Goal: Check status: Check status

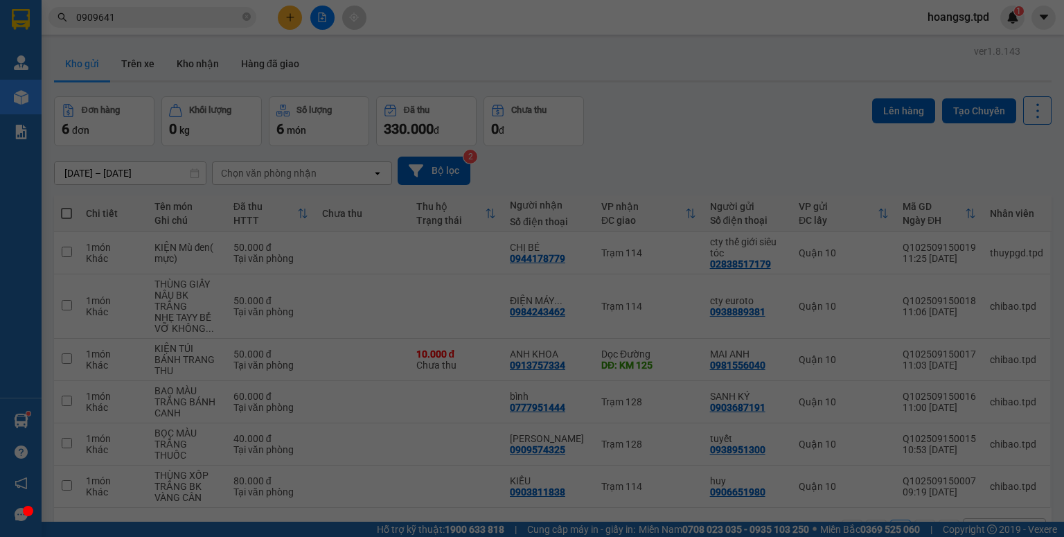
scroll to position [64, 0]
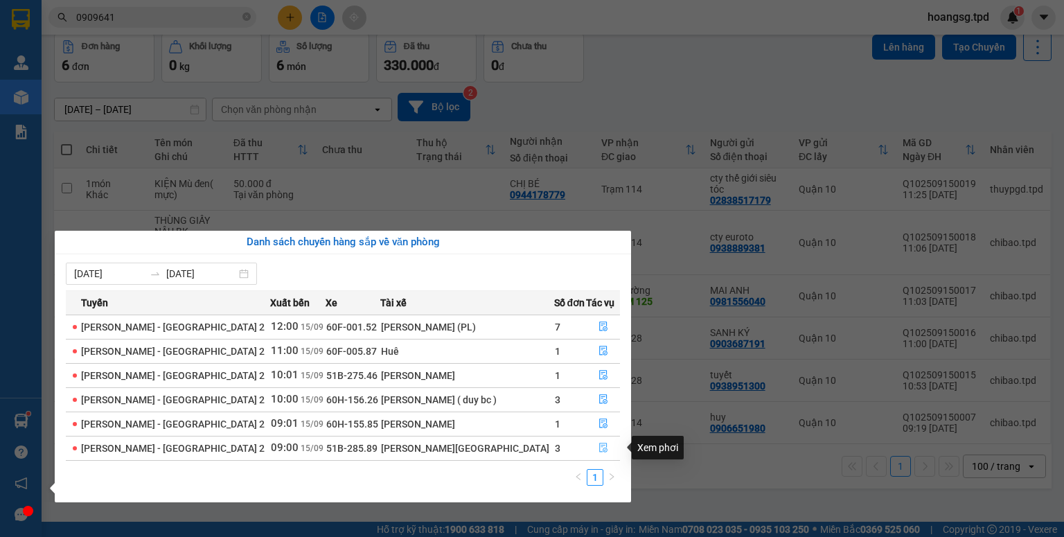
click at [597, 440] on button "button" at bounding box center [603, 448] width 33 height 22
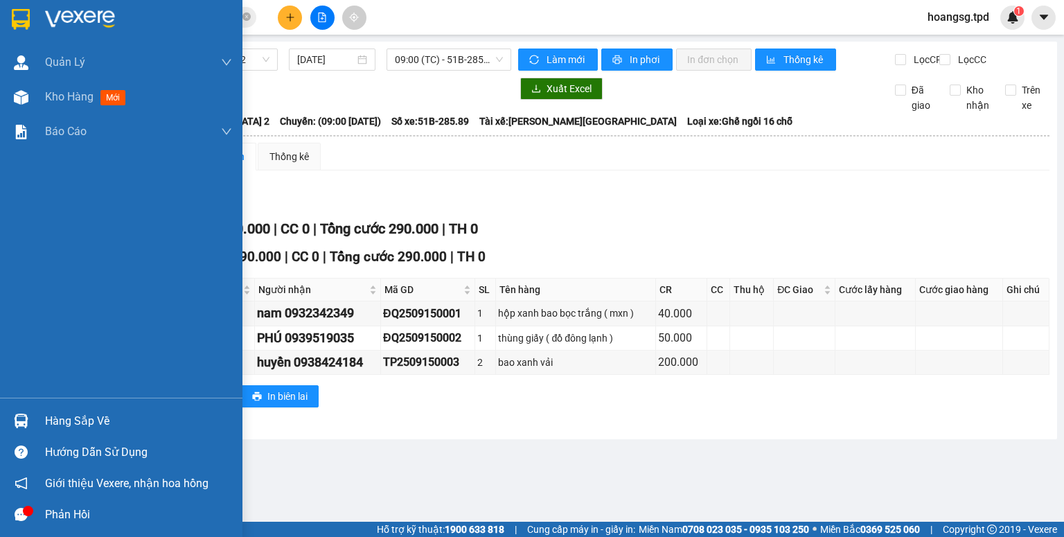
click at [42, 413] on div "Hàng sắp về" at bounding box center [121, 420] width 243 height 31
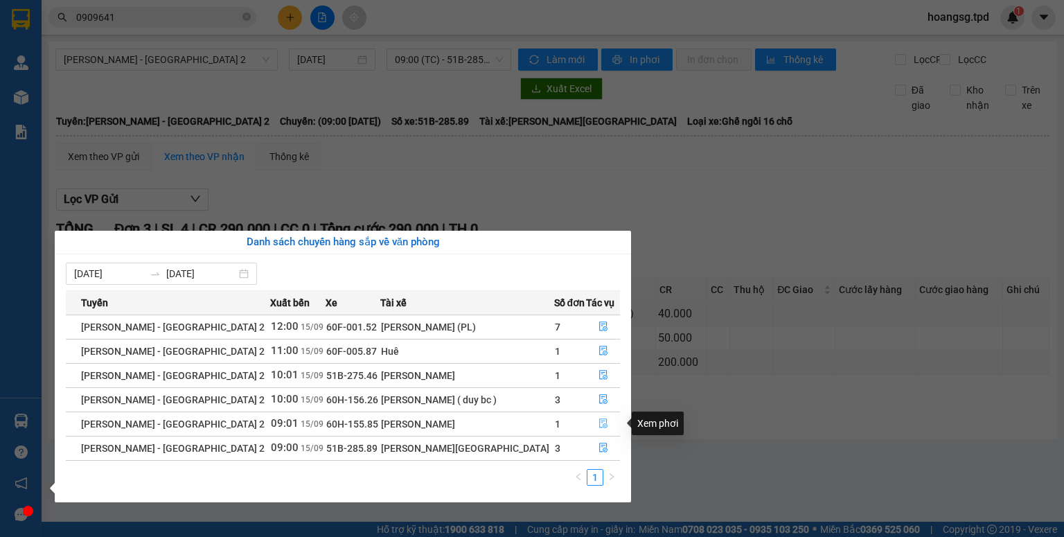
click at [588, 419] on button "button" at bounding box center [603, 424] width 33 height 22
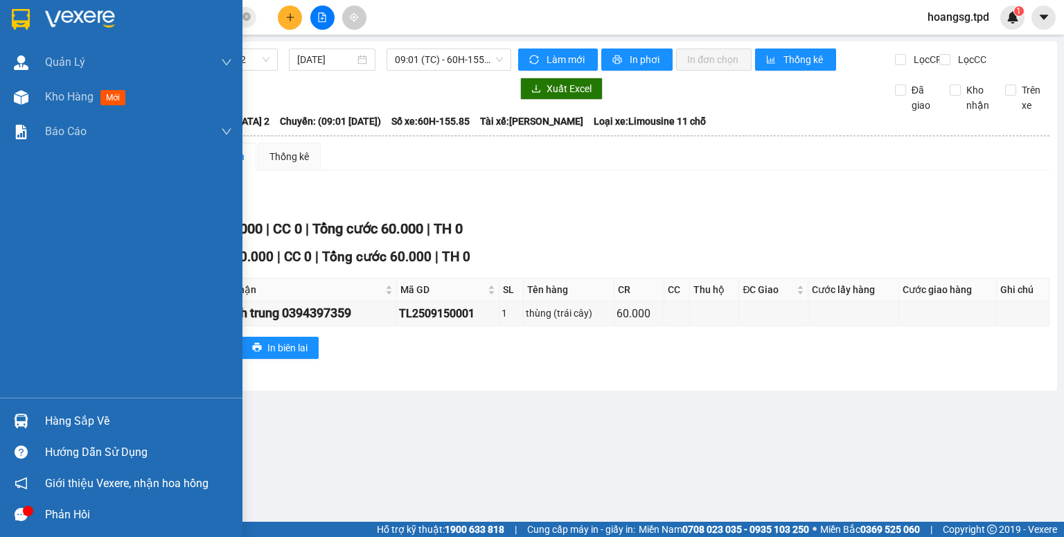
click at [28, 426] on div at bounding box center [21, 421] width 24 height 24
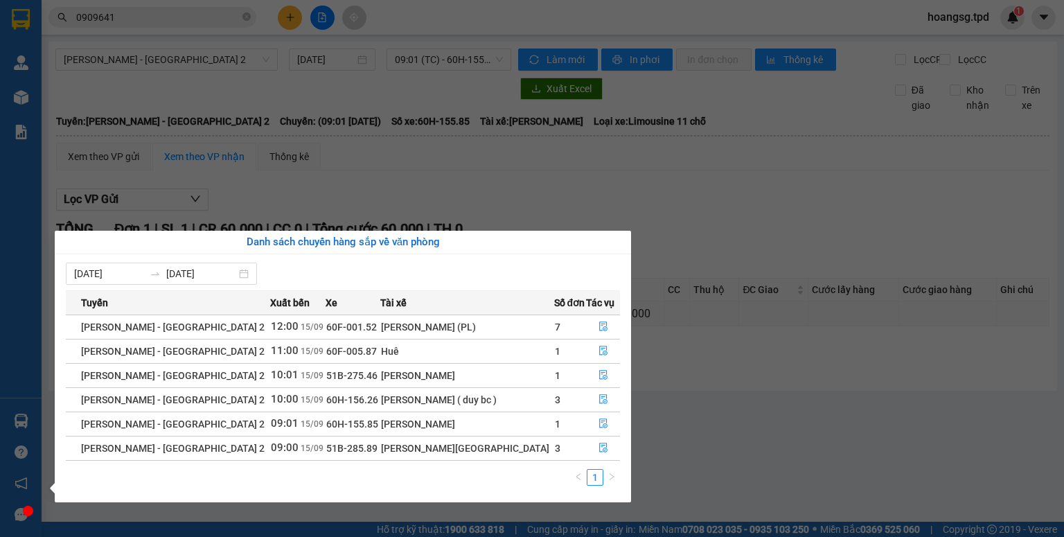
click at [575, 394] on td "3" at bounding box center [570, 399] width 33 height 24
click at [587, 394] on button "button" at bounding box center [603, 400] width 33 height 22
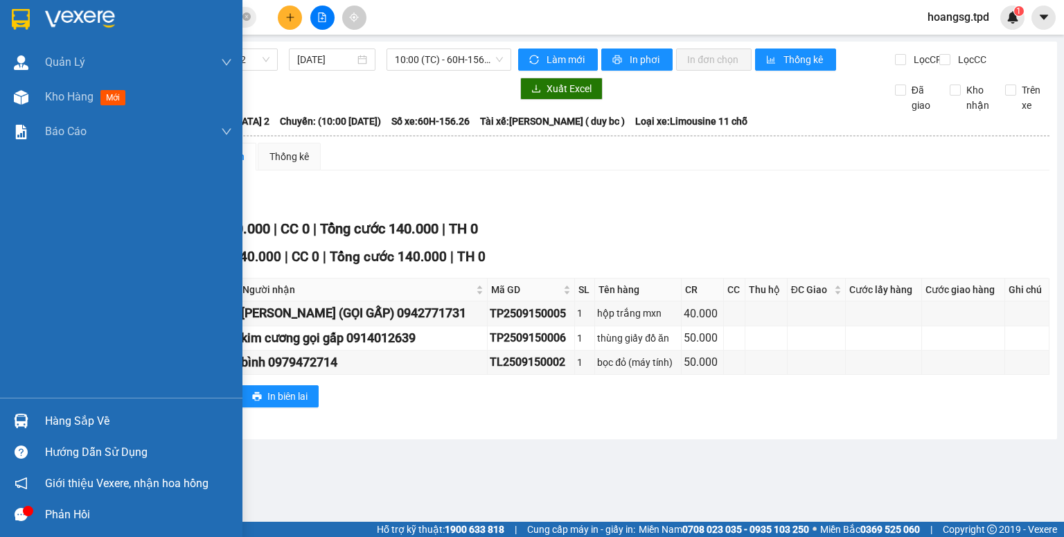
click at [53, 416] on div "Hàng sắp về" at bounding box center [138, 421] width 187 height 21
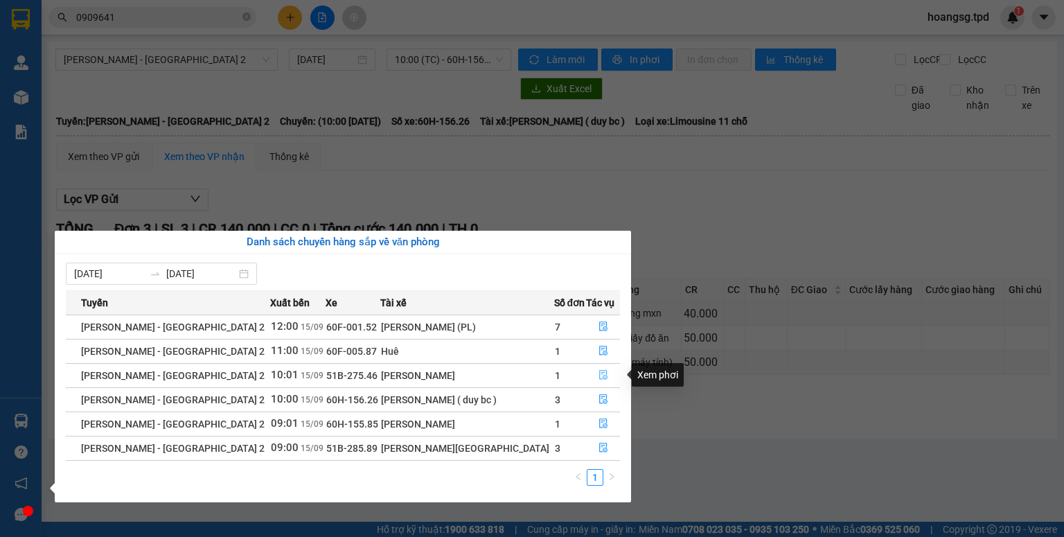
click at [602, 377] on icon "file-done" at bounding box center [604, 375] width 10 height 10
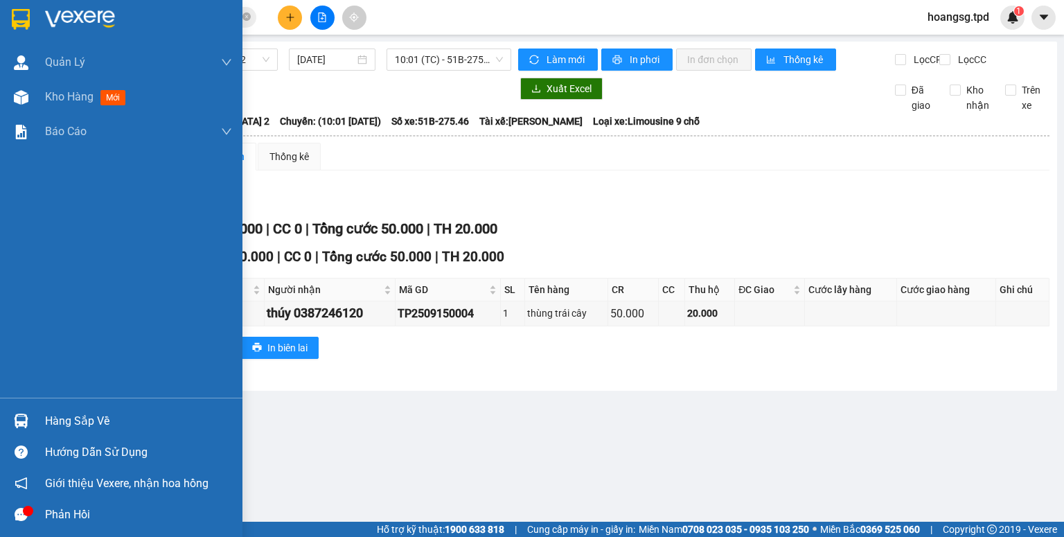
click at [26, 413] on div at bounding box center [21, 421] width 24 height 24
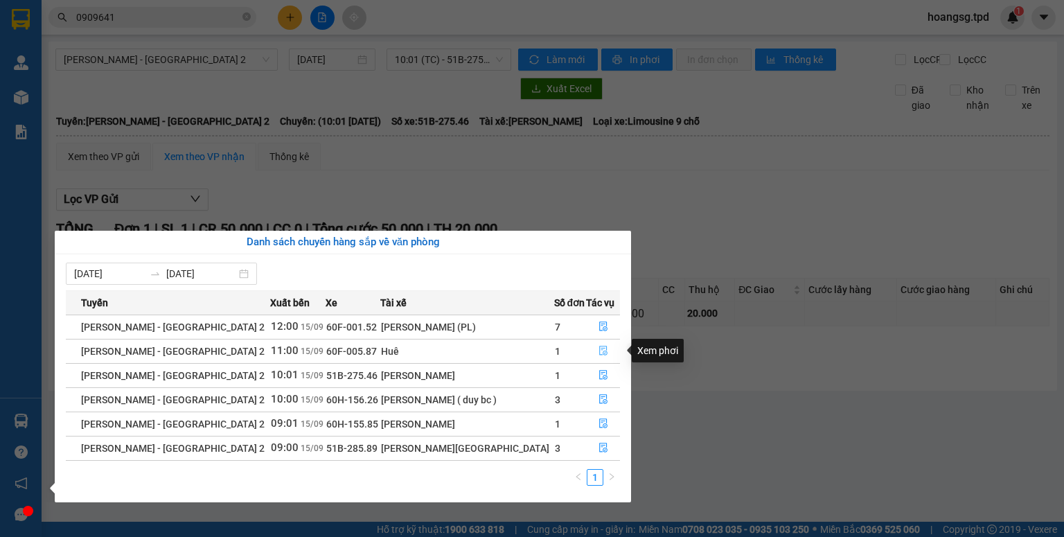
click at [601, 342] on button "button" at bounding box center [603, 351] width 33 height 22
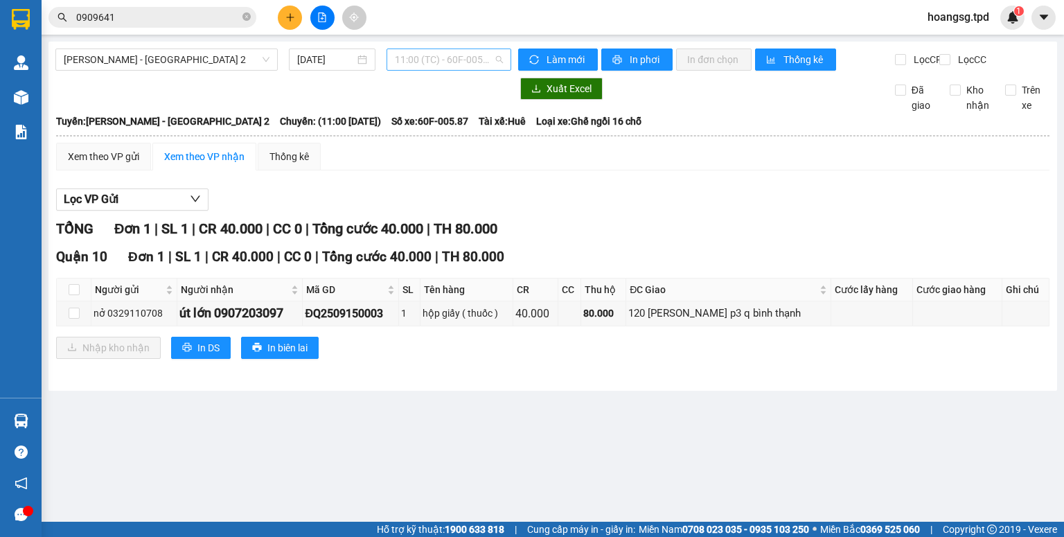
click at [432, 67] on span "11:00 (TC) - 60F-005.87" at bounding box center [449, 59] width 109 height 21
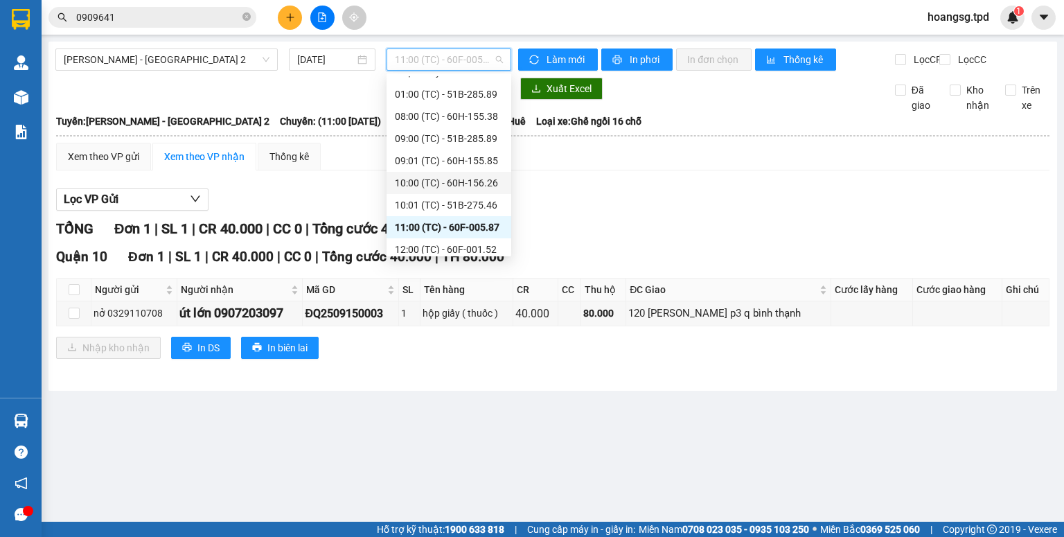
scroll to position [22, 0]
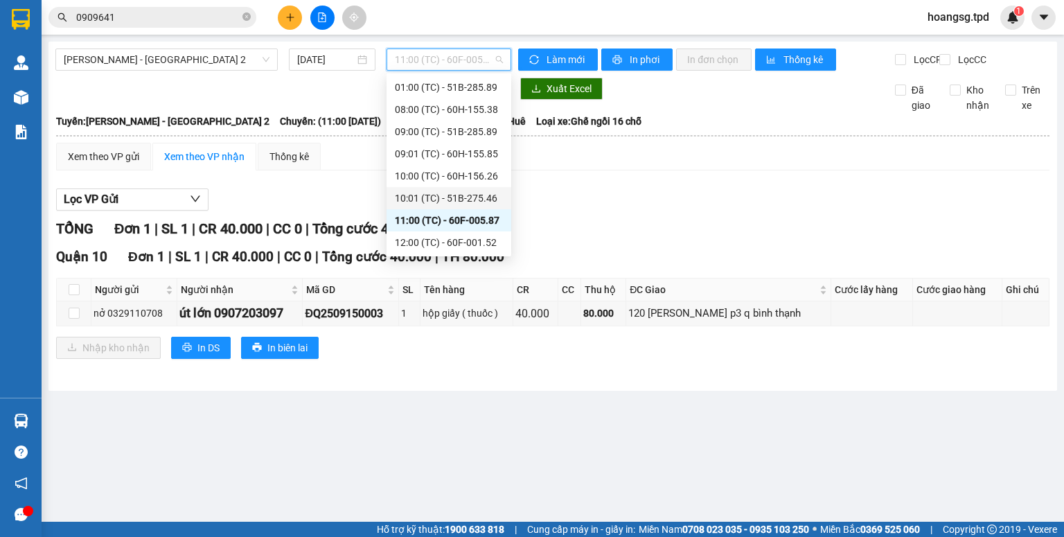
click at [464, 196] on div "10:01 (TC) - 51B-275.46" at bounding box center [449, 198] width 108 height 15
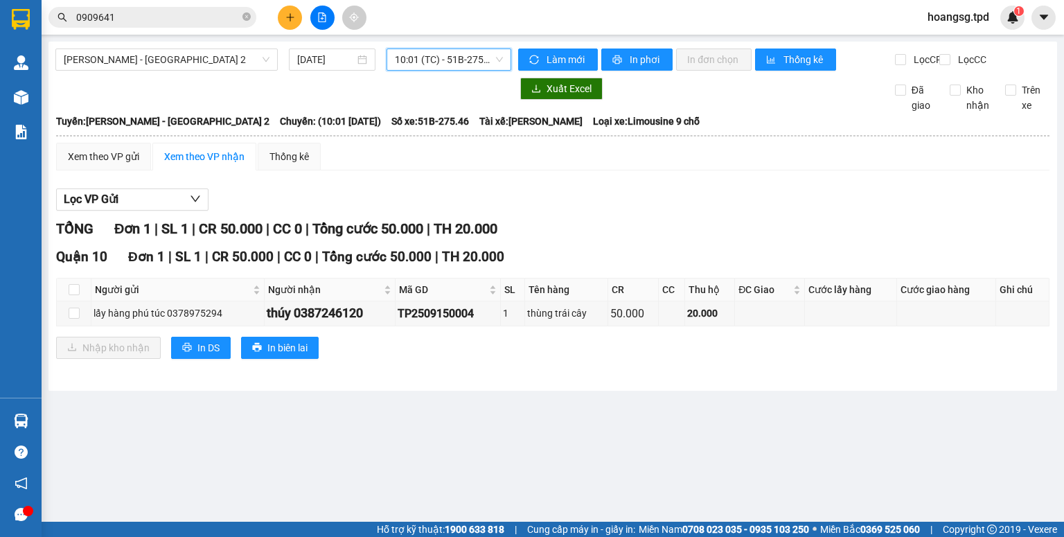
click at [502, 71] on div "[PERSON_NAME] - [GEOGRAPHIC_DATA] 2 [DATE] 10:01 10:01 (TC) - 51B-275.46" at bounding box center [283, 60] width 456 height 22
click at [504, 65] on div "10:01 (TC) - 51B-275.46" at bounding box center [449, 60] width 125 height 22
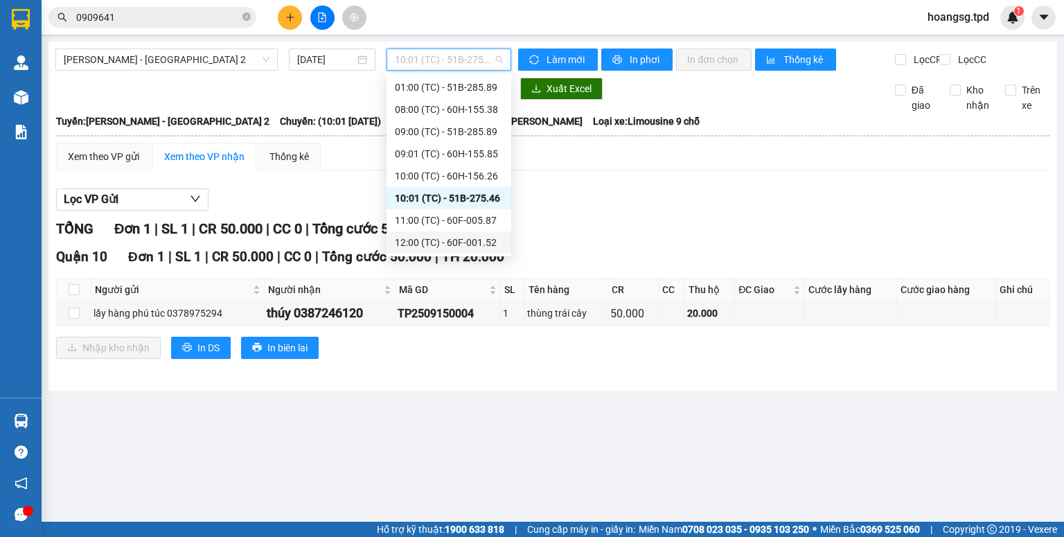
click at [454, 244] on div "12:00 (TC) - 60F-001.52" at bounding box center [449, 242] width 108 height 15
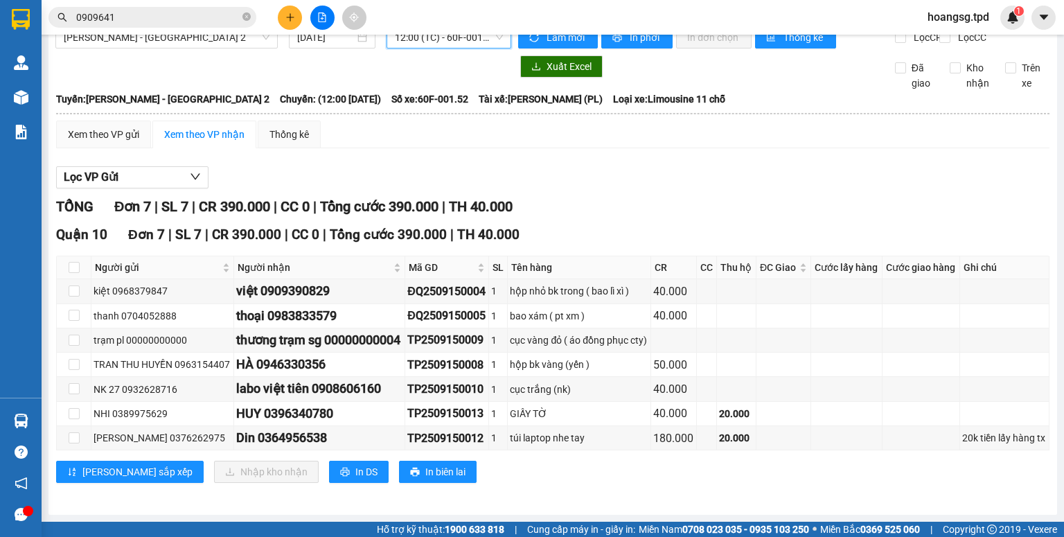
scroll to position [13, 0]
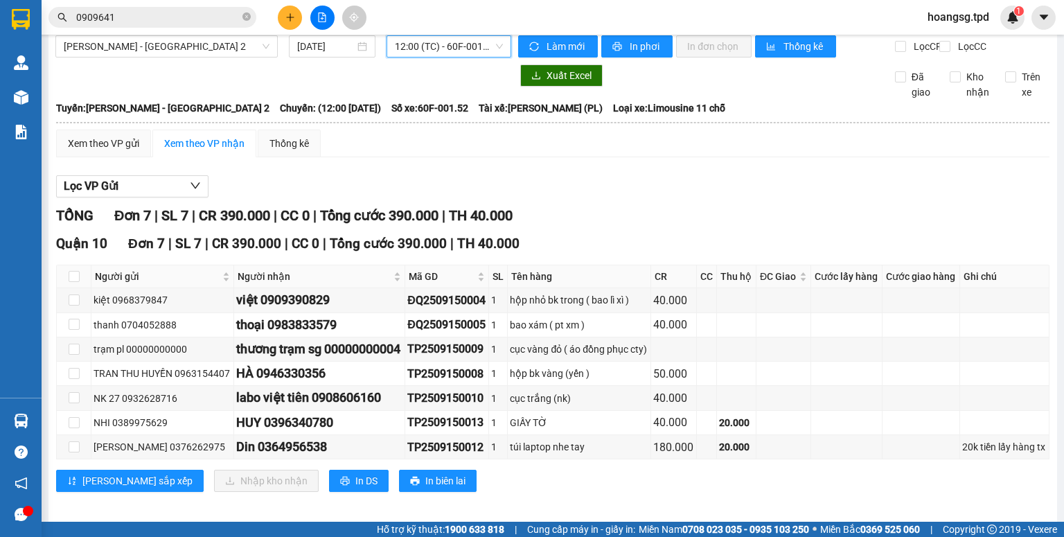
click at [460, 47] on span "12:00 (TC) - 60F-001.52" at bounding box center [449, 46] width 109 height 21
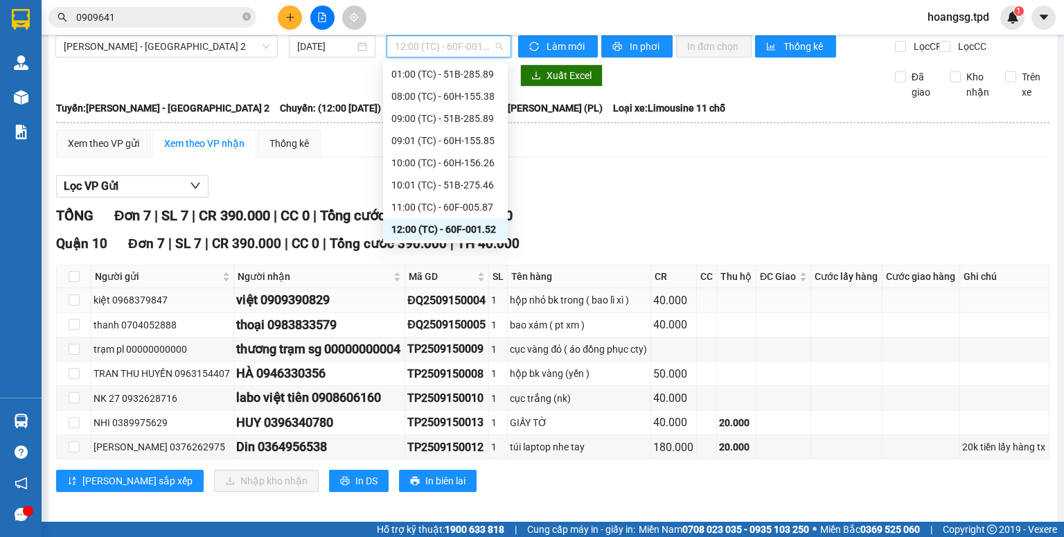
click at [563, 308] on div "hộp nhỏ bk trong ( bao lì xì )" at bounding box center [579, 299] width 139 height 15
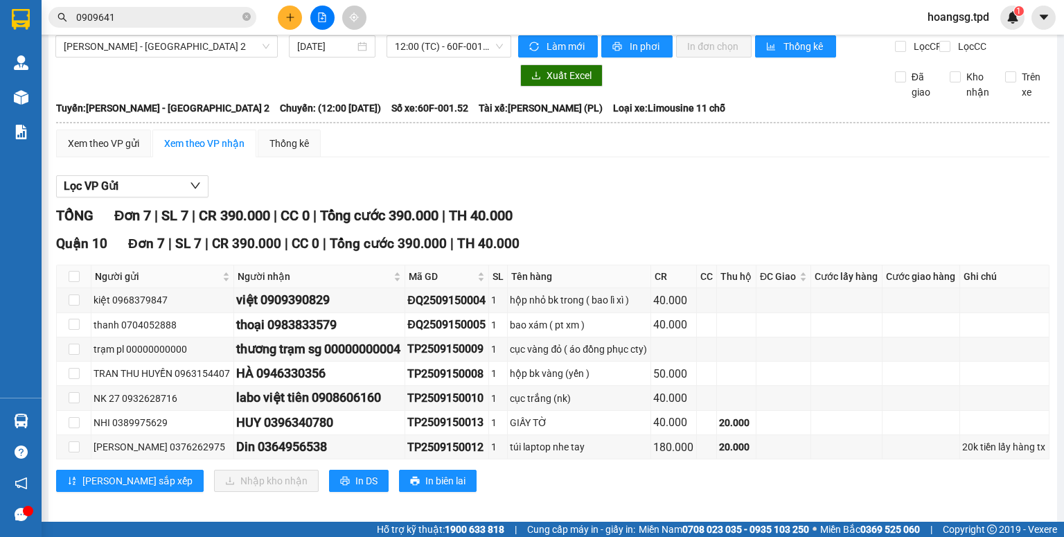
click at [454, 58] on div "[PERSON_NAME] - [GEOGRAPHIC_DATA] 2 [DATE] 12:00 (TC) - 60F-001.52" at bounding box center [283, 46] width 456 height 22
click at [457, 55] on span "12:00 (TC) - 60F-001.52" at bounding box center [449, 46] width 109 height 21
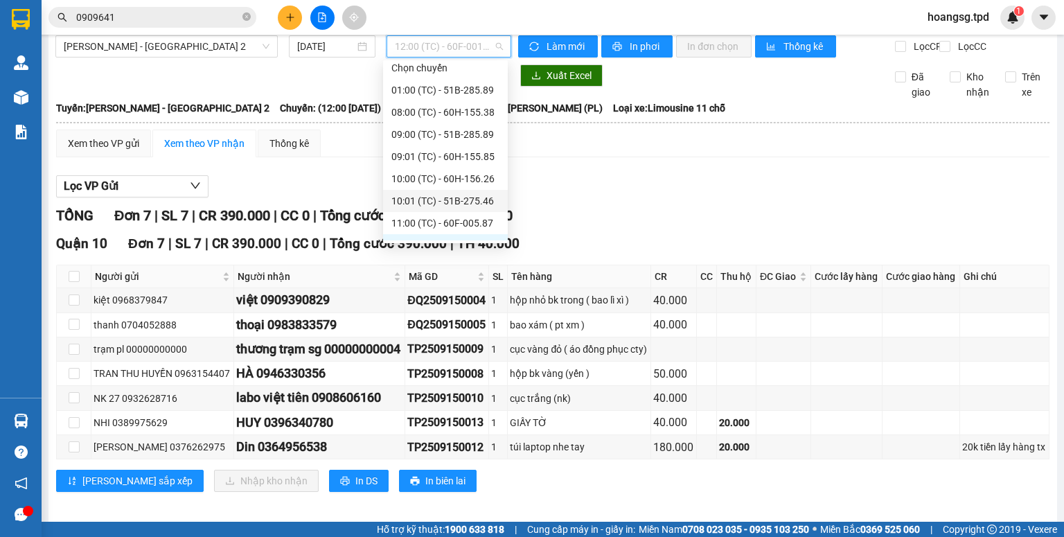
scroll to position [0, 0]
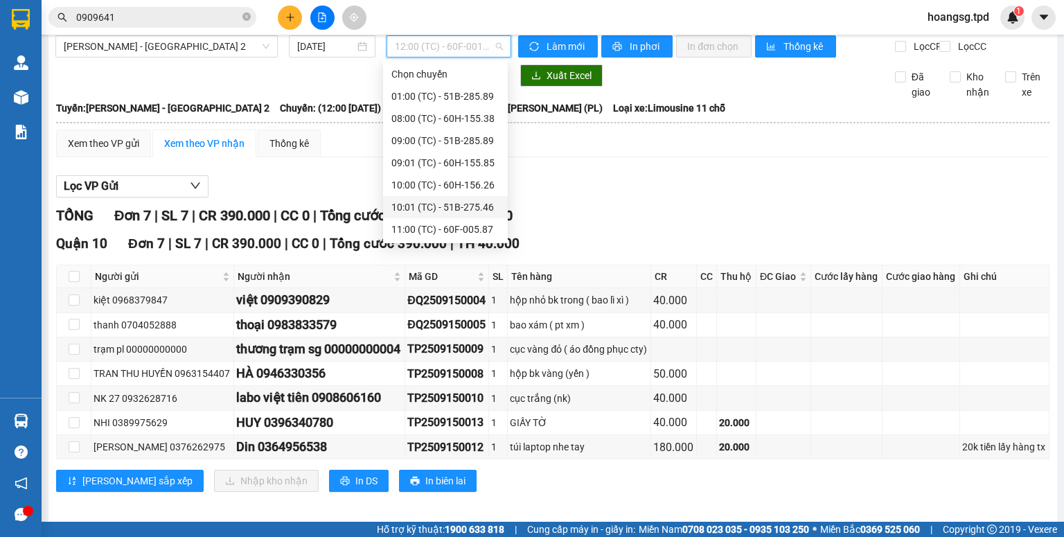
click at [473, 213] on div "10:01 (TC) - 51B-275.46" at bounding box center [446, 207] width 108 height 15
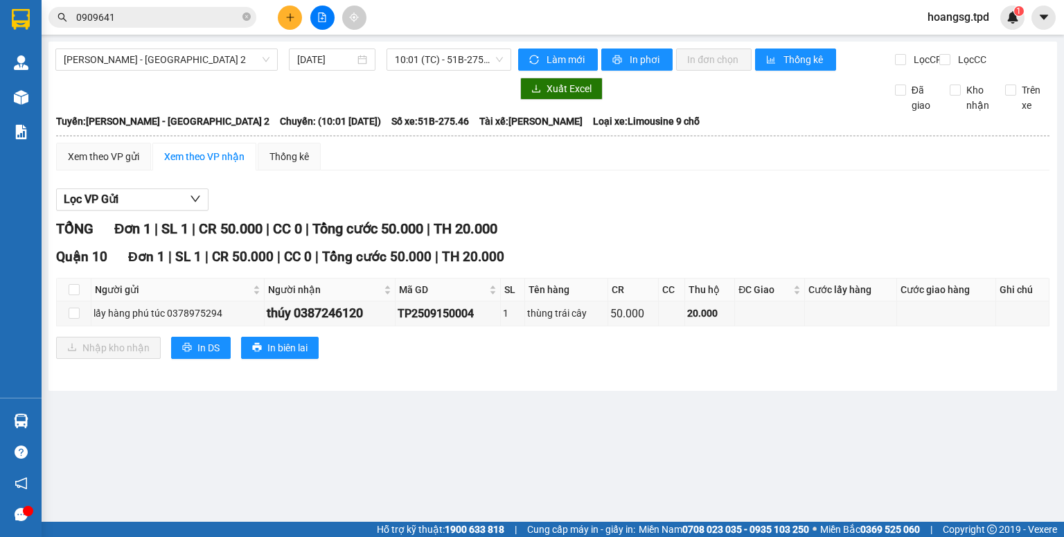
click at [471, 71] on div "[PERSON_NAME] - [GEOGRAPHIC_DATA] 2 [DATE] 10:01 (TC) - 51B-275.46" at bounding box center [283, 60] width 456 height 22
click at [478, 53] on span "10:01 (TC) - 51B-275.46" at bounding box center [449, 59] width 109 height 21
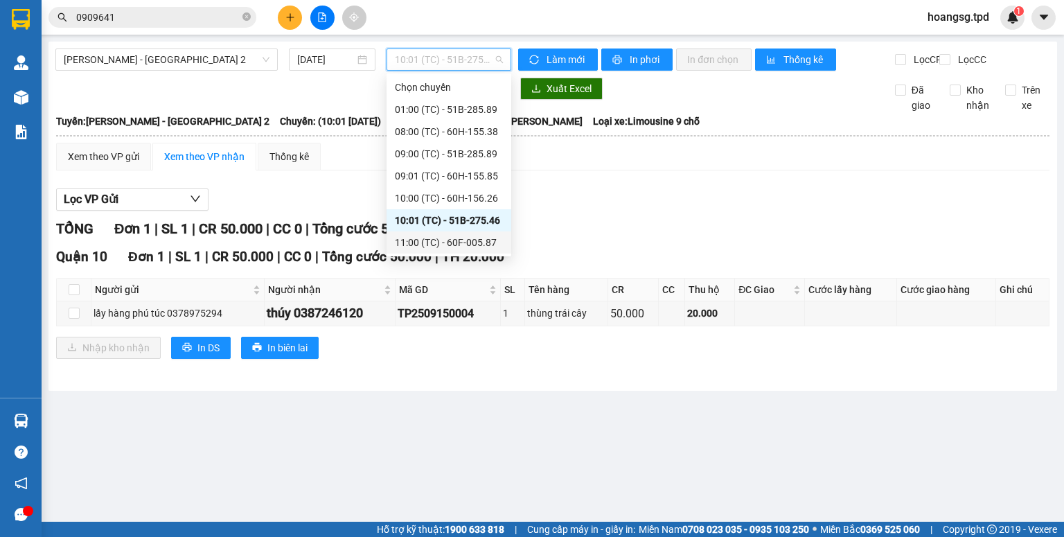
click at [450, 240] on div "11:00 (TC) - 60F-005.87" at bounding box center [449, 242] width 108 height 15
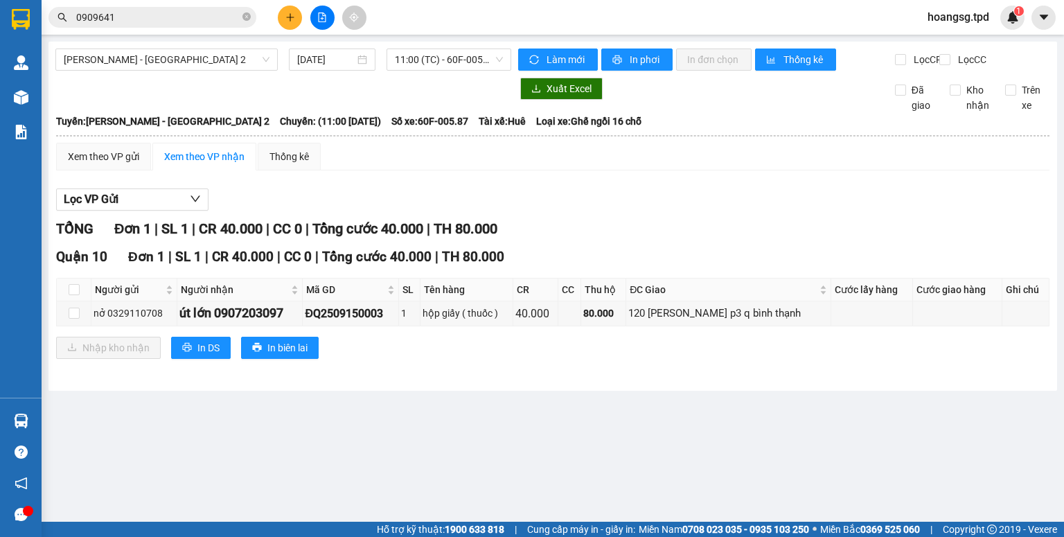
click at [485, 47] on div "Phương Lâm - [GEOGRAPHIC_DATA] 2 [DATE] 11:00 (TC) - 60F-005.87 Làm mới In phơi…" at bounding box center [553, 216] width 1009 height 349
click at [486, 61] on span "11:00 (TC) - 60F-005.87" at bounding box center [449, 59] width 109 height 21
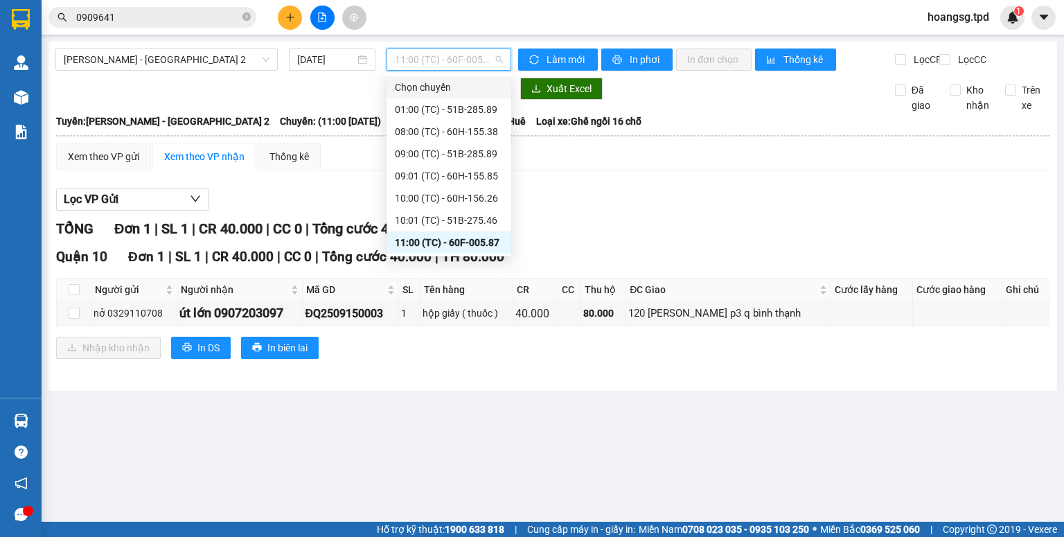
click at [657, 256] on div "TỔNG Đơn 1 | SL 1 | CR 40.000 | CC 0 | Tổng cước 40.000 | TH 80.000 [GEOGRAPHIC…" at bounding box center [553, 297] width 994 height 158
